Goal: Task Accomplishment & Management: Complete application form

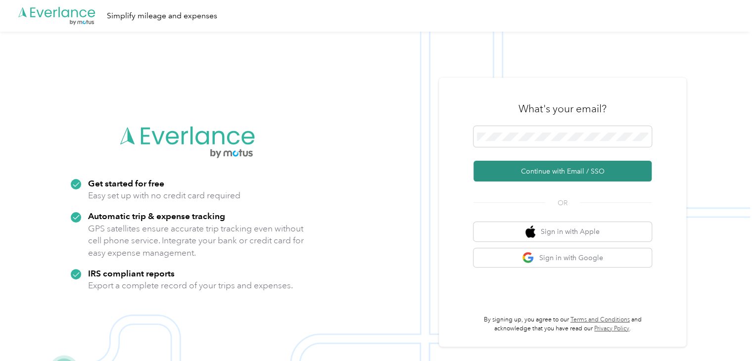
click at [563, 173] on button "Continue with Email / SSO" at bounding box center [562, 171] width 178 height 21
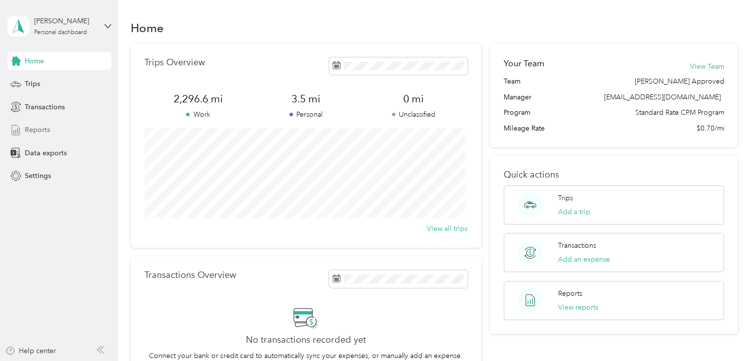
click at [47, 132] on span "Reports" at bounding box center [37, 130] width 25 height 10
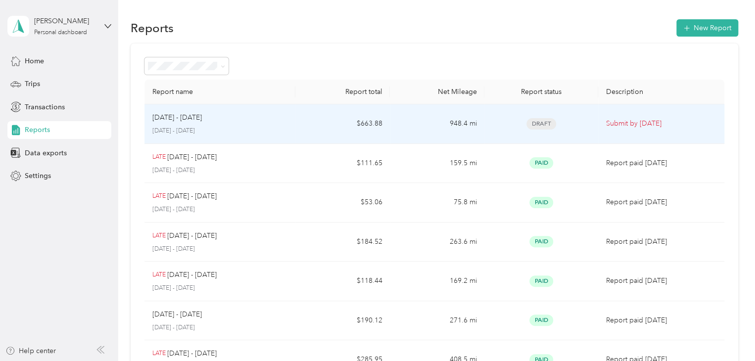
click at [262, 128] on p "[DATE] - [DATE]" at bounding box center [220, 131] width 136 height 9
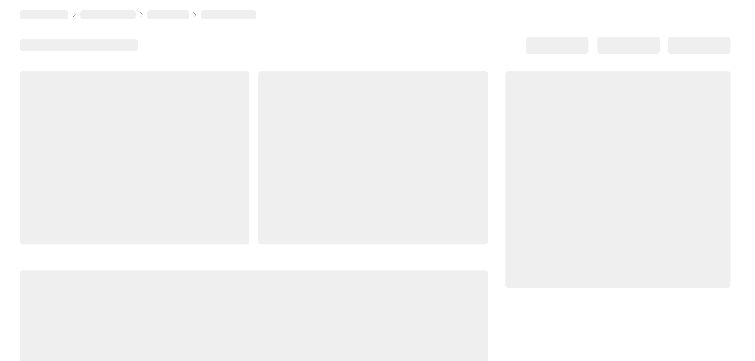
click at [262, 128] on div at bounding box center [373, 157] width 230 height 173
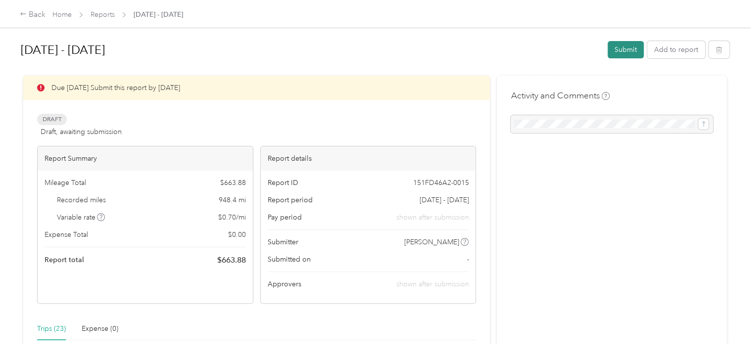
click at [626, 52] on button "Submit" at bounding box center [625, 49] width 36 height 17
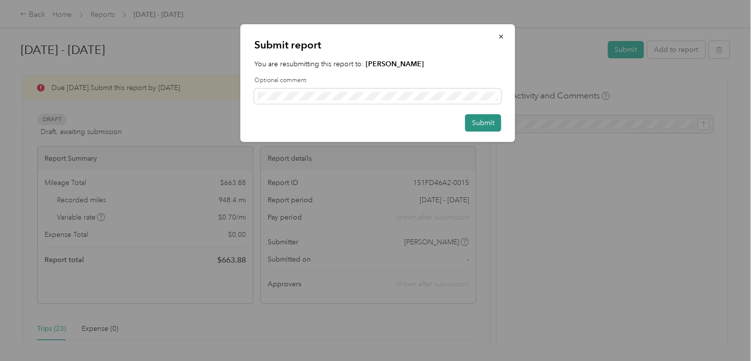
click at [480, 125] on button "Submit" at bounding box center [483, 122] width 36 height 17
